Goal: Task Accomplishment & Management: Complete application form

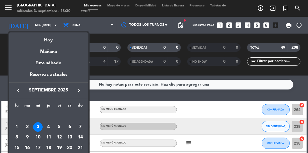
scroll to position [448, 0]
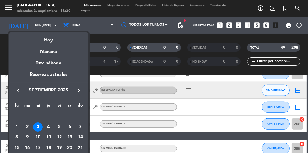
click at [68, 128] on div "6" at bounding box center [70, 128] width 10 height 10
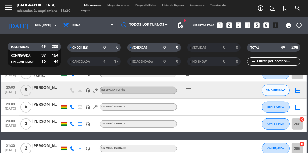
type input "sáb. [DATE]"
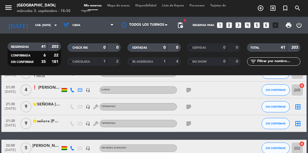
scroll to position [670, 0]
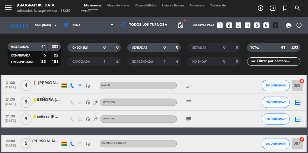
click at [229, 27] on icon "looks_two" at bounding box center [228, 25] width 7 height 7
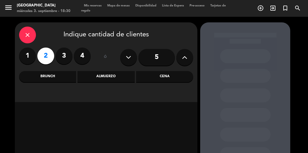
click at [169, 77] on div "Cena" at bounding box center [164, 76] width 57 height 11
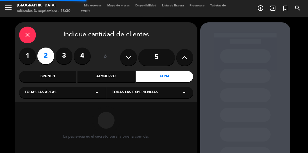
click at [156, 95] on span "Todas las experiencias" at bounding box center [135, 93] width 46 height 6
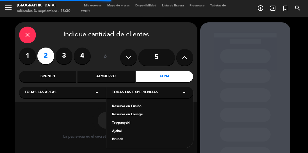
click at [149, 105] on div "Reserva en Fusión" at bounding box center [149, 107] width 75 height 6
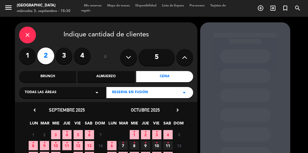
scroll to position [38, 0]
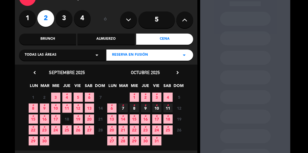
click at [90, 96] on span "6 •" at bounding box center [89, 97] width 9 height 9
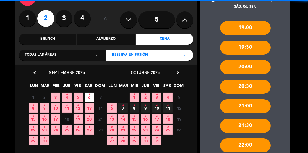
scroll to position [45, 0]
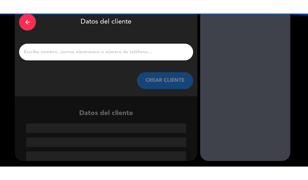
scroll to position [1, 0]
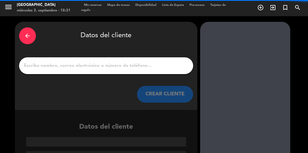
click at [142, 63] on input "1" at bounding box center [106, 66] width 166 height 8
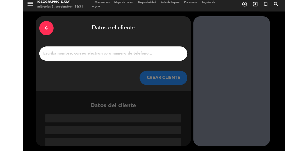
scroll to position [0, 0]
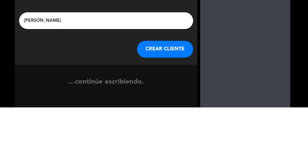
type input "[PERSON_NAME]"
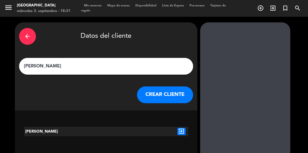
click at [183, 133] on icon "exit_to_app" at bounding box center [181, 131] width 8 height 7
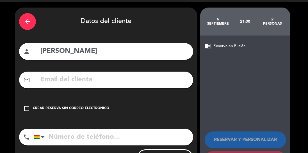
click at [28, 111] on icon "check_box_outline_blank" at bounding box center [26, 108] width 7 height 7
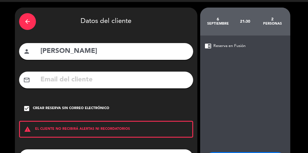
scroll to position [36, 0]
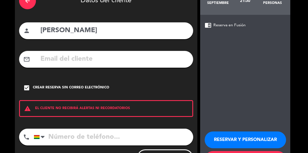
click at [228, 141] on button "RESERVAR Y PERSONALIZAR" at bounding box center [244, 140] width 81 height 17
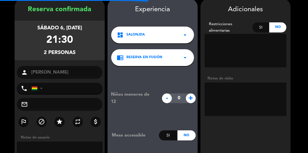
scroll to position [22, 0]
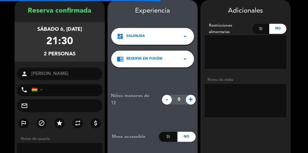
click at [232, 99] on textarea at bounding box center [245, 101] width 82 height 34
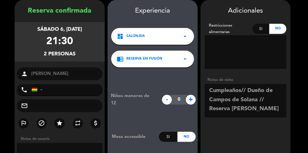
scroll to position [44, 0]
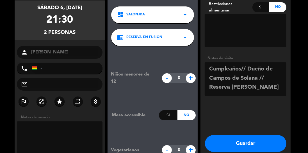
type textarea "Cumpleaños// Dueño de Campos de Solana // Reserva [PERSON_NAME]"
click at [260, 146] on button "Guardar" at bounding box center [245, 143] width 81 height 17
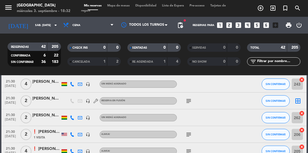
scroll to position [625, 0]
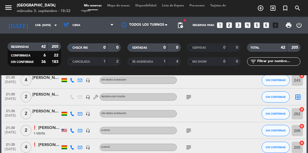
click at [191, 98] on icon "subject" at bounding box center [188, 97] width 7 height 7
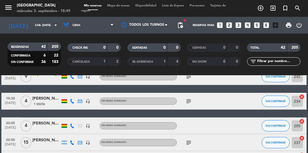
scroll to position [320, 0]
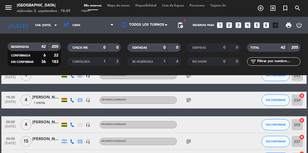
click at [50, 25] on input "sáb. [DATE]" at bounding box center [52, 25] width 41 height 9
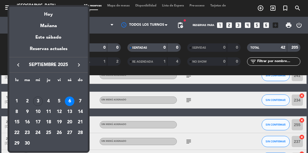
click at [35, 100] on div "3" at bounding box center [38, 102] width 10 height 10
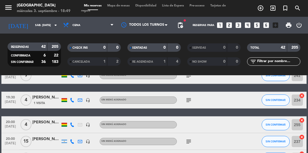
type input "mié. [DATE]"
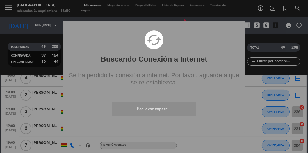
scroll to position [150, 0]
